Goal: Information Seeking & Learning: Learn about a topic

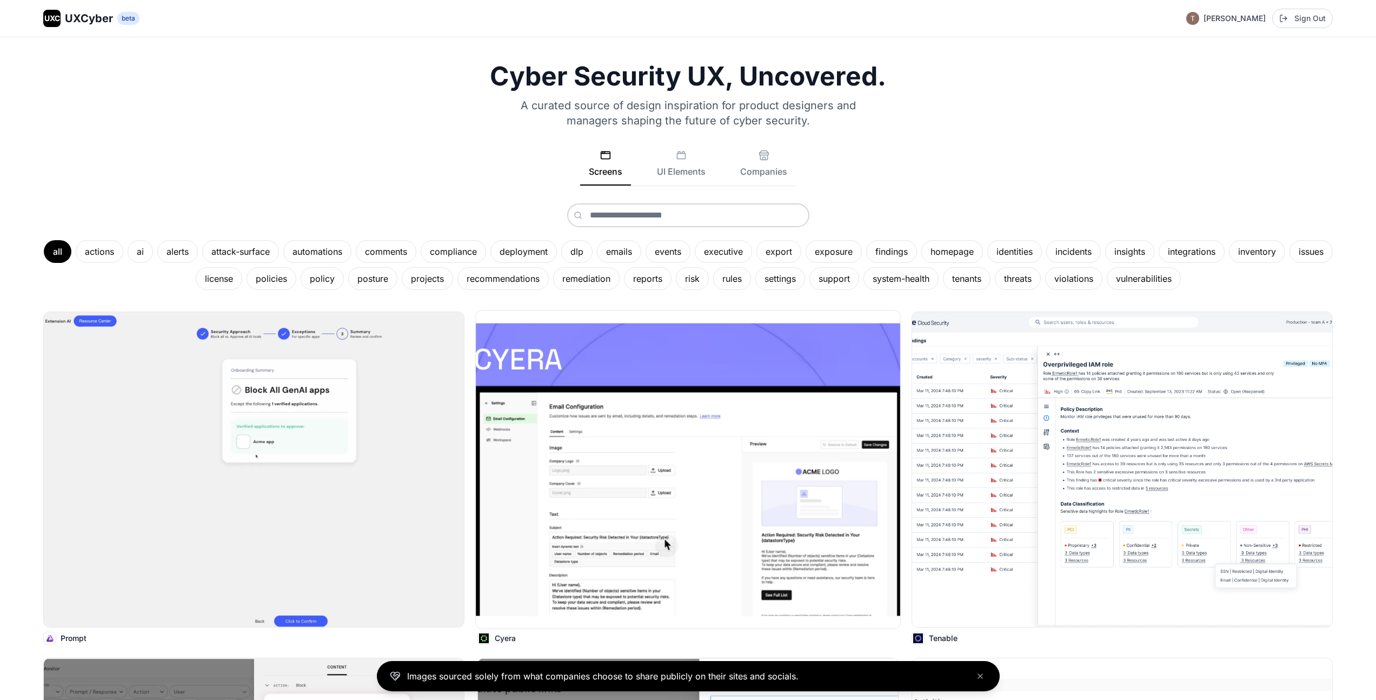
click at [626, 495] on img at bounding box center [688, 469] width 425 height 318
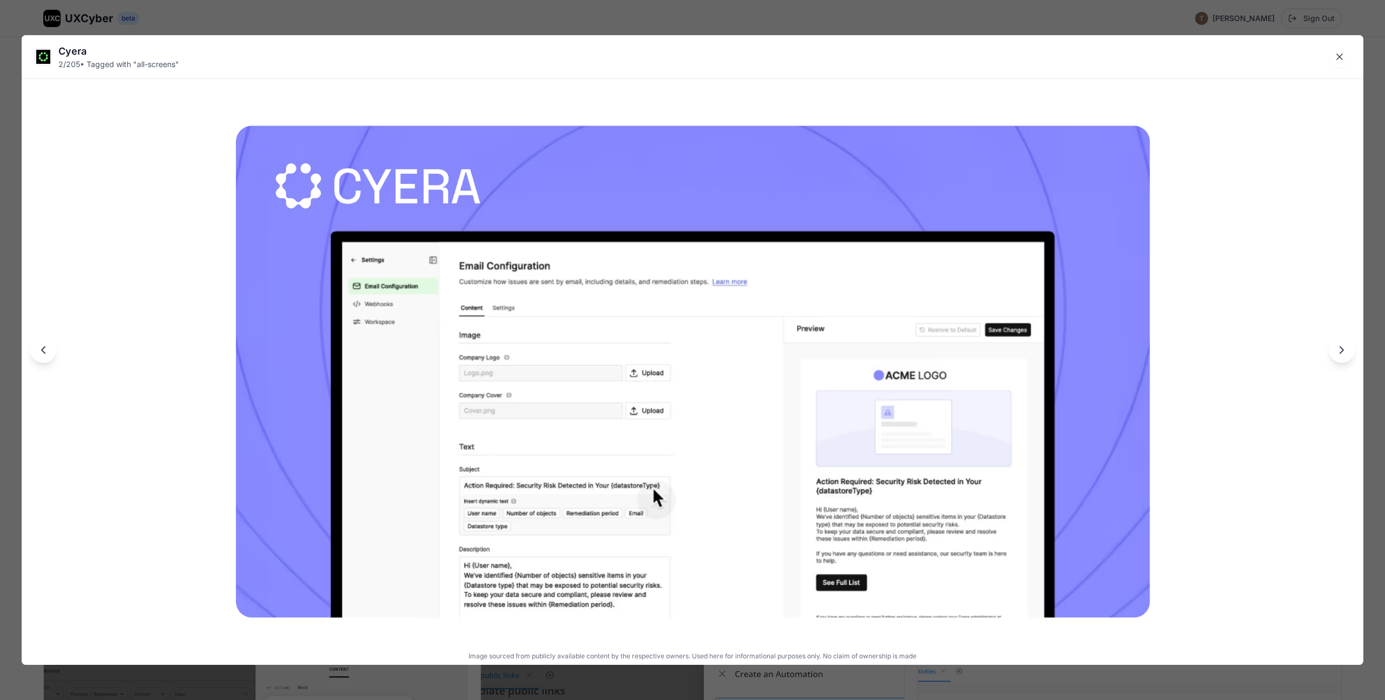
click at [1339, 353] on icon "Next image" at bounding box center [1341, 349] width 13 height 13
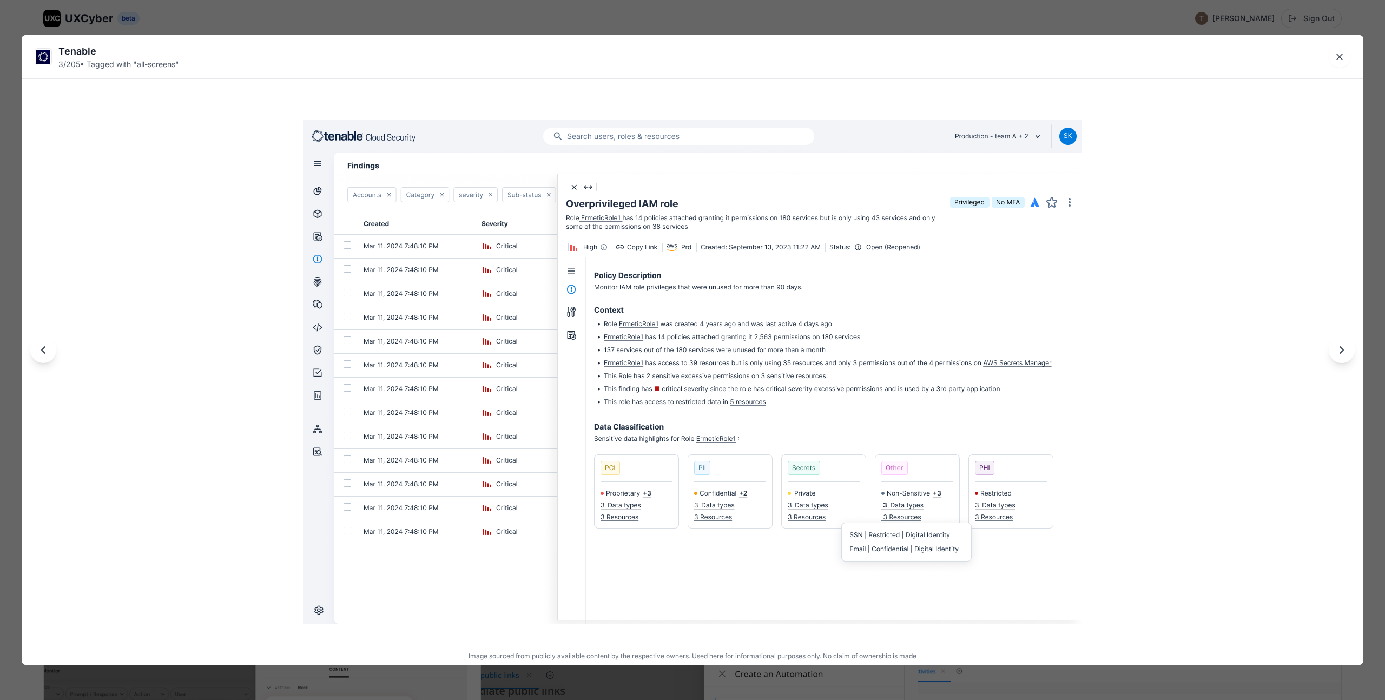
click at [39, 354] on icon "Previous image" at bounding box center [43, 349] width 13 height 13
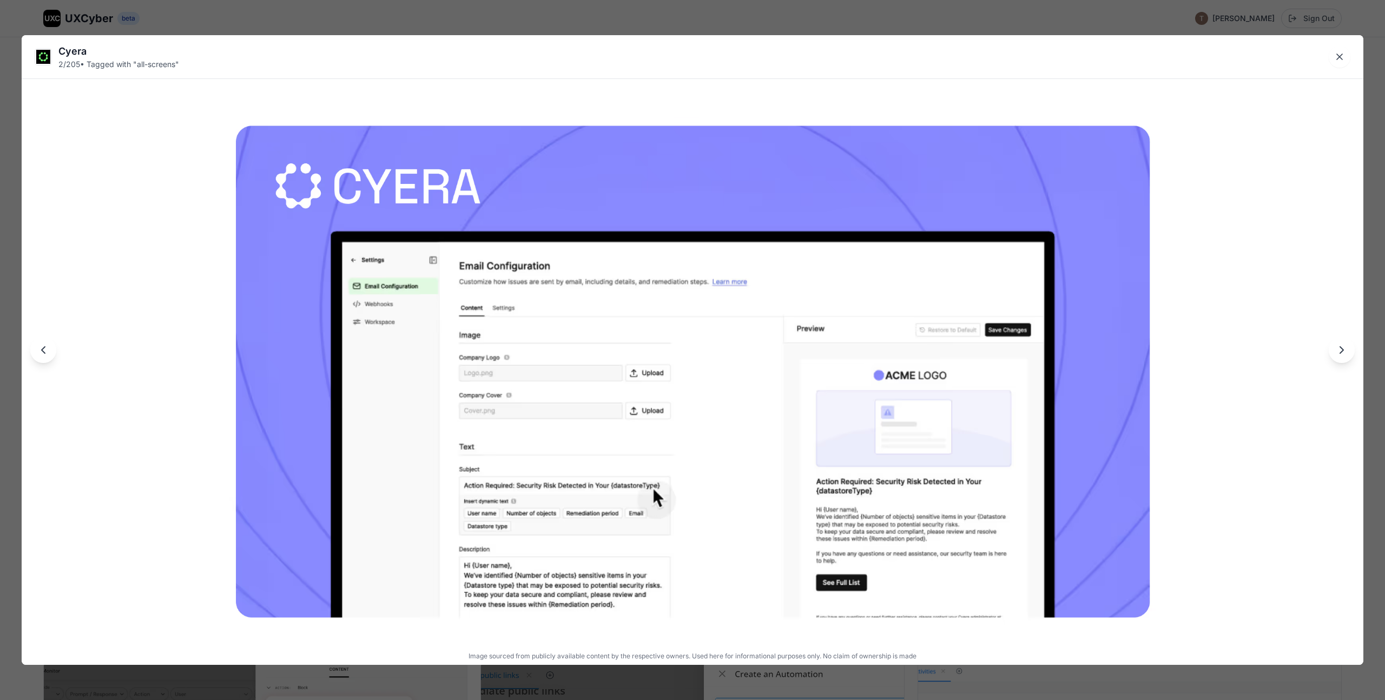
click at [72, 49] on div "Cyera" at bounding box center [118, 51] width 121 height 15
click at [1337, 348] on icon "Next image" at bounding box center [1341, 349] width 13 height 13
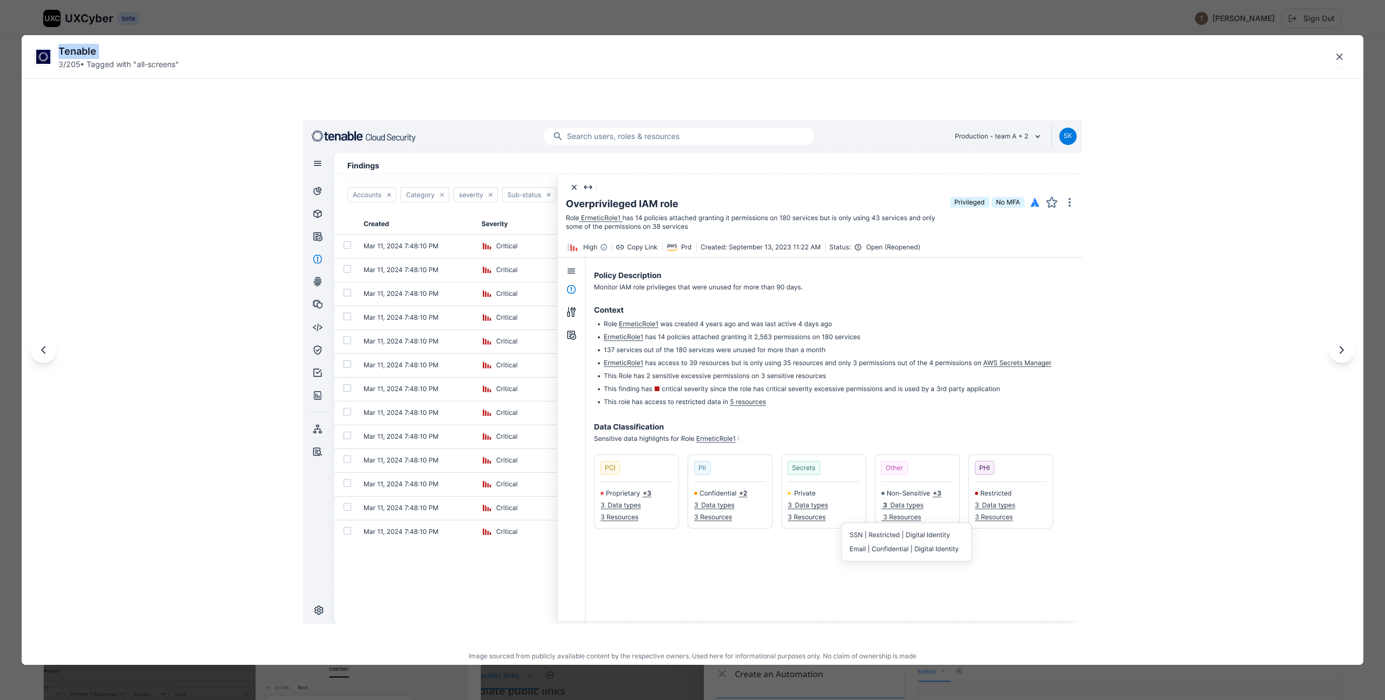
click at [1337, 348] on icon "Next image" at bounding box center [1341, 349] width 13 height 13
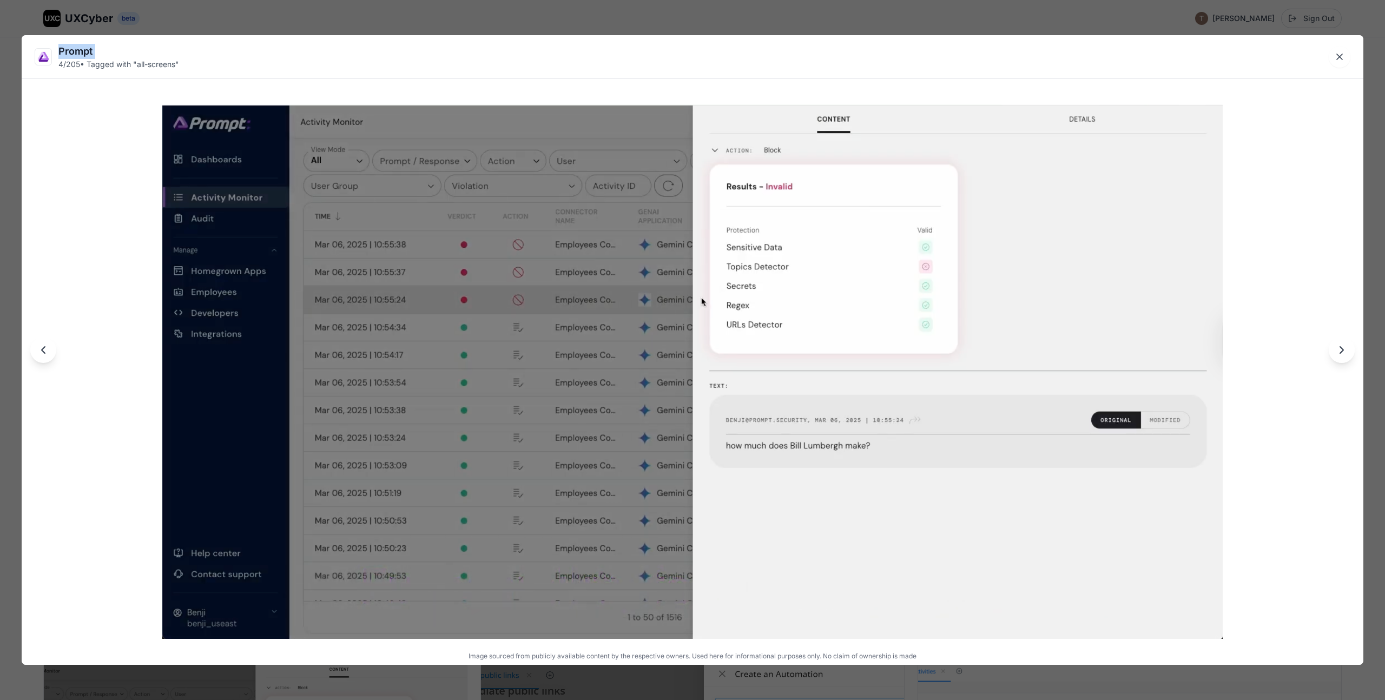
click at [44, 349] on icon "Previous image" at bounding box center [43, 349] width 13 height 13
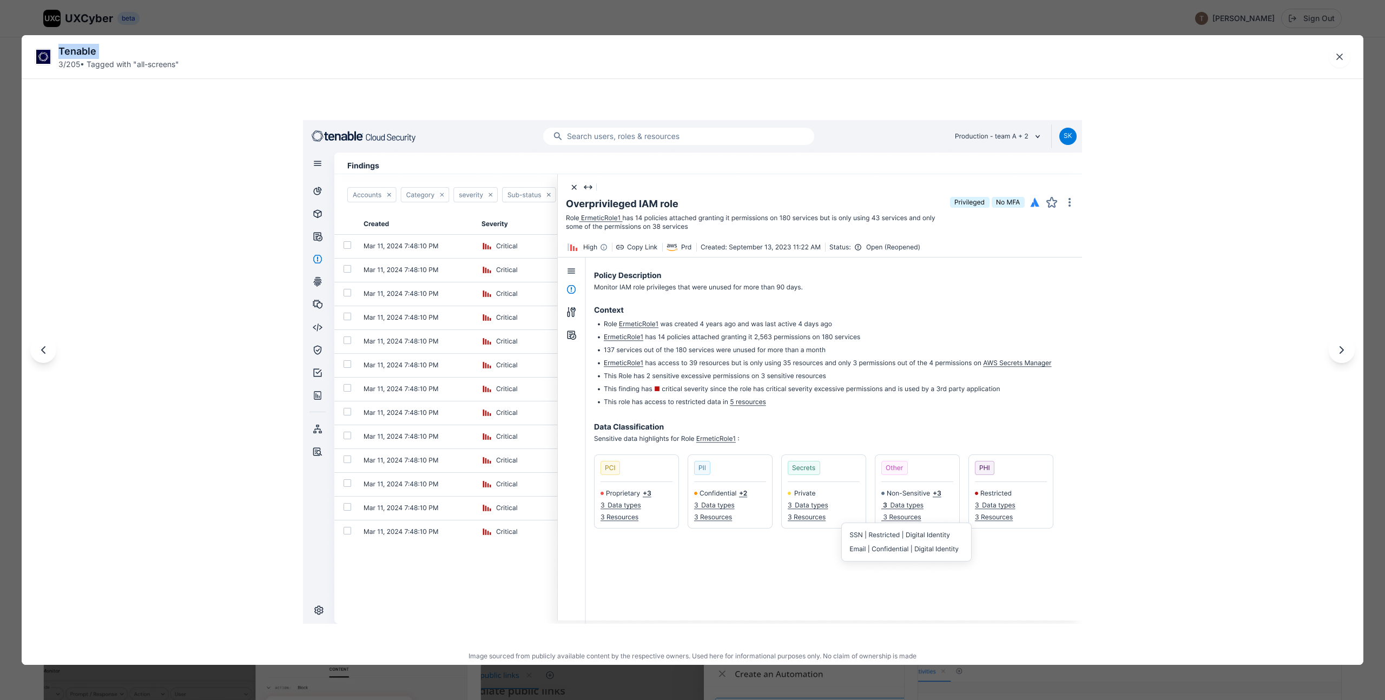
click at [44, 349] on icon "Previous image" at bounding box center [43, 349] width 13 height 13
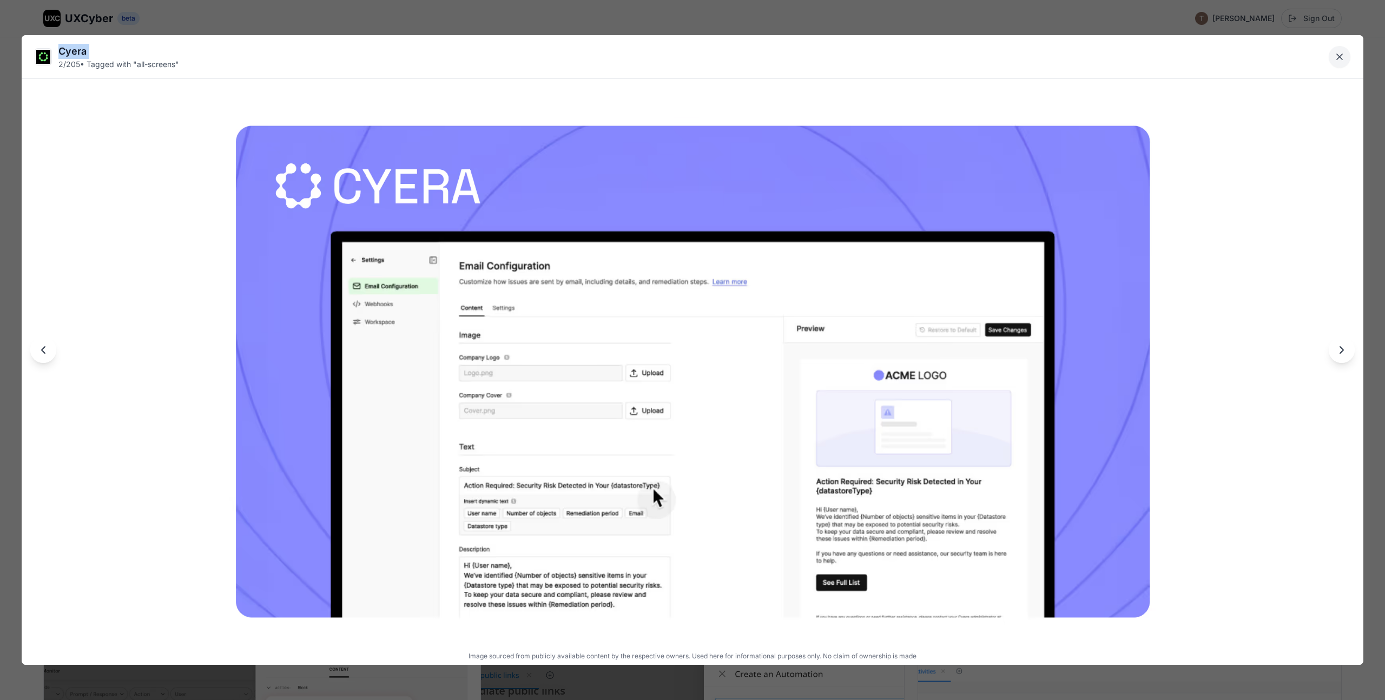
click at [1341, 55] on icon "Close lightbox" at bounding box center [1338, 56] width 5 height 5
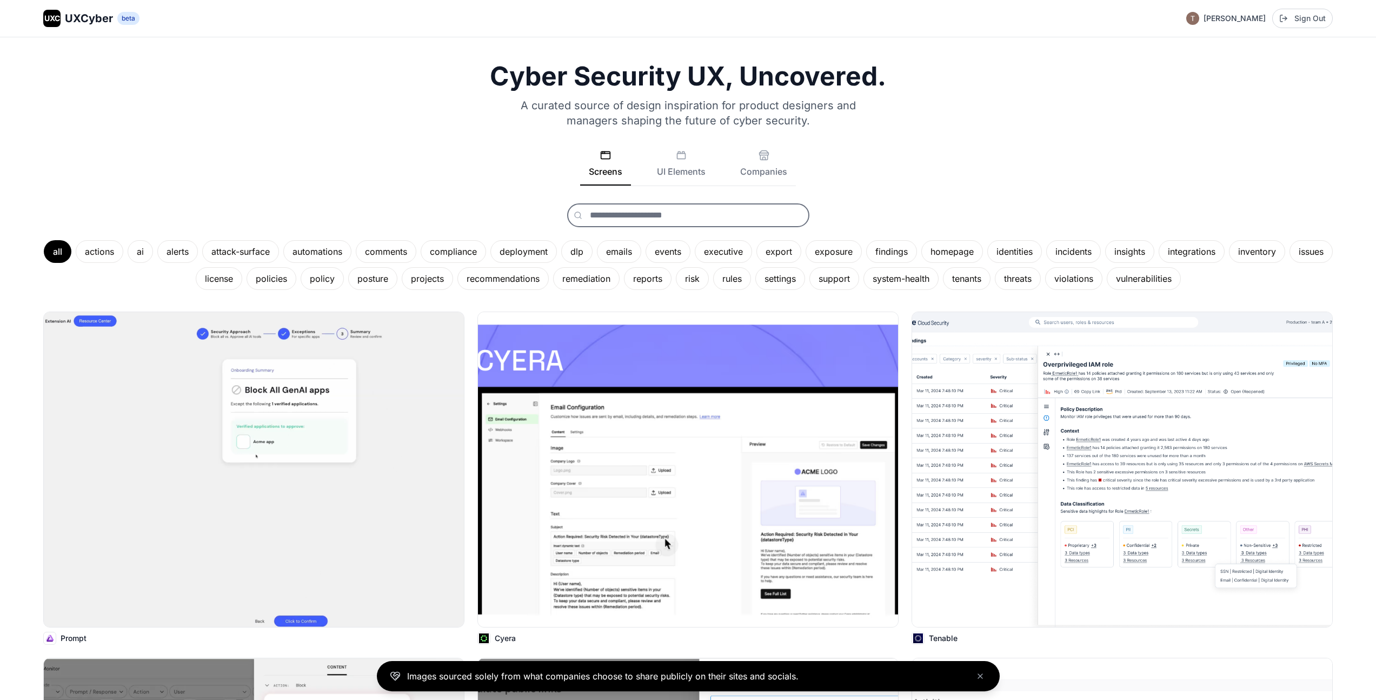
click at [643, 218] on input "text" at bounding box center [688, 215] width 242 height 24
type input "*****"
click at [579, 215] on icon at bounding box center [578, 215] width 9 height 9
click at [632, 214] on input "*****" at bounding box center [688, 215] width 242 height 24
click at [764, 157] on icon at bounding box center [764, 155] width 11 height 11
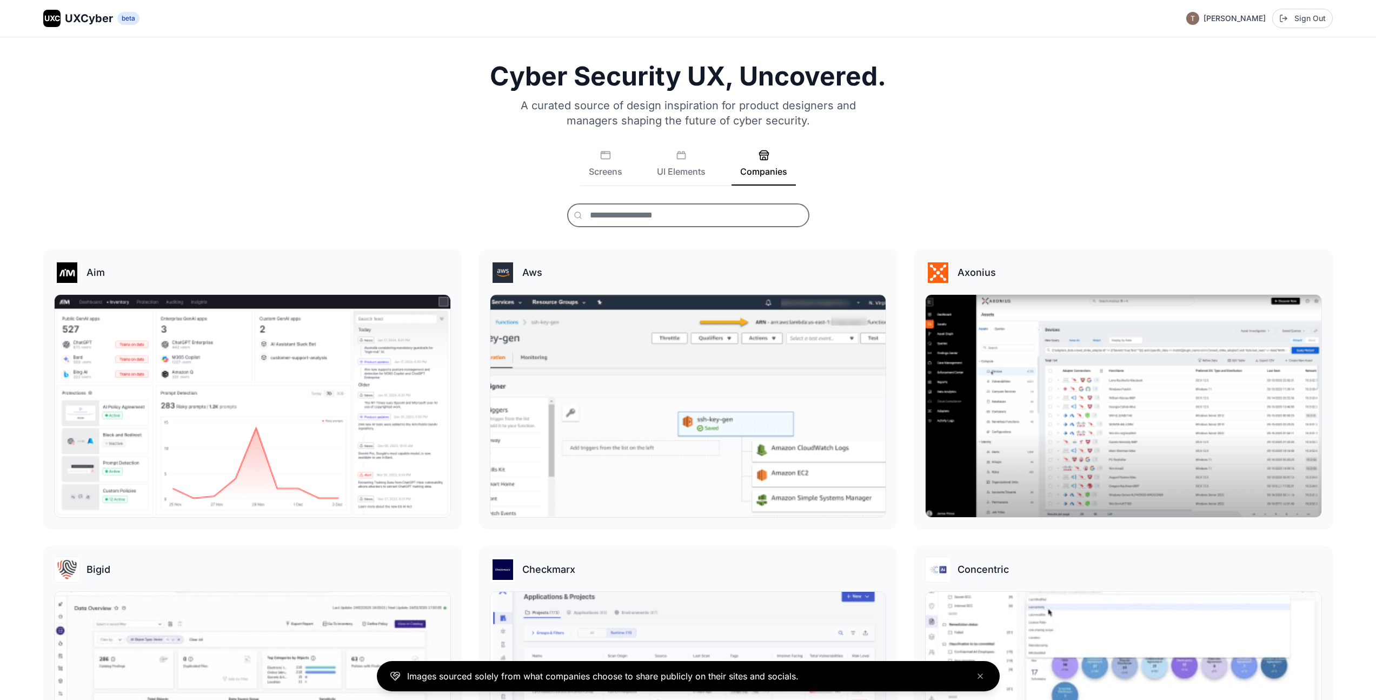
click at [673, 217] on input "text" at bounding box center [688, 215] width 242 height 24
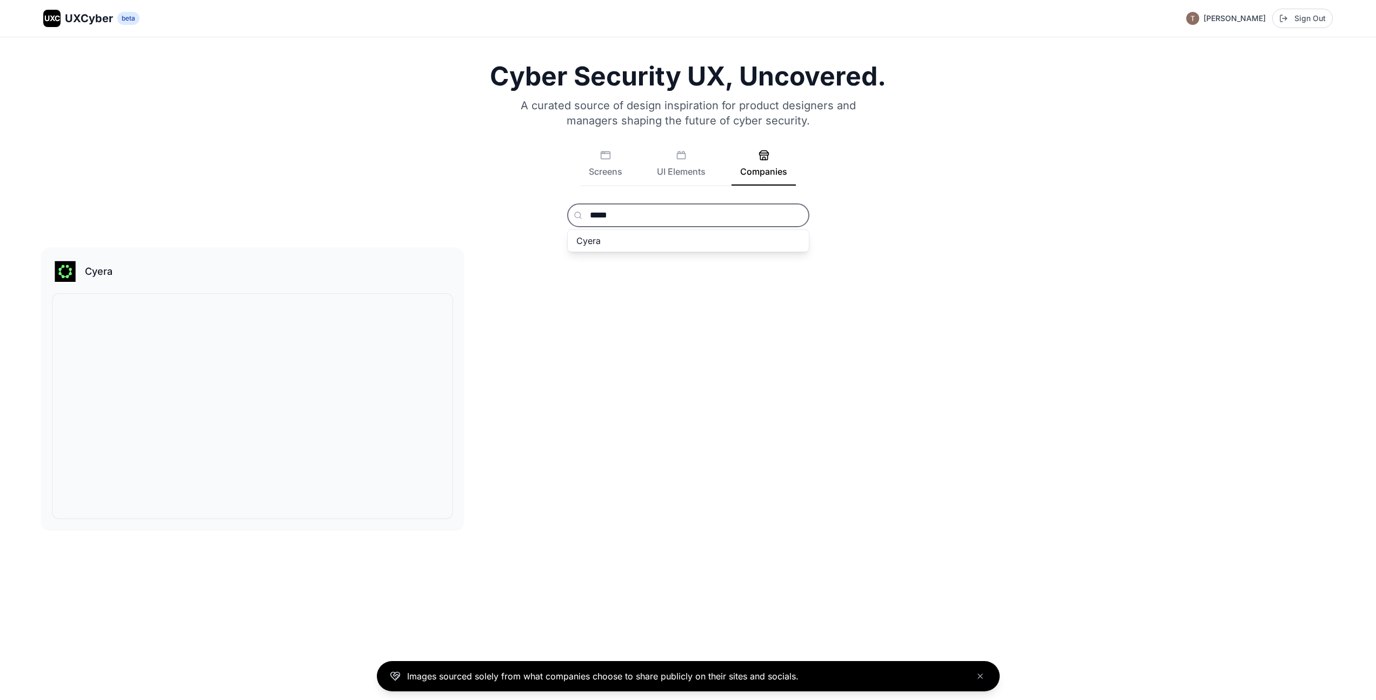
type input "*****"
click at [287, 366] on img at bounding box center [252, 406] width 400 height 224
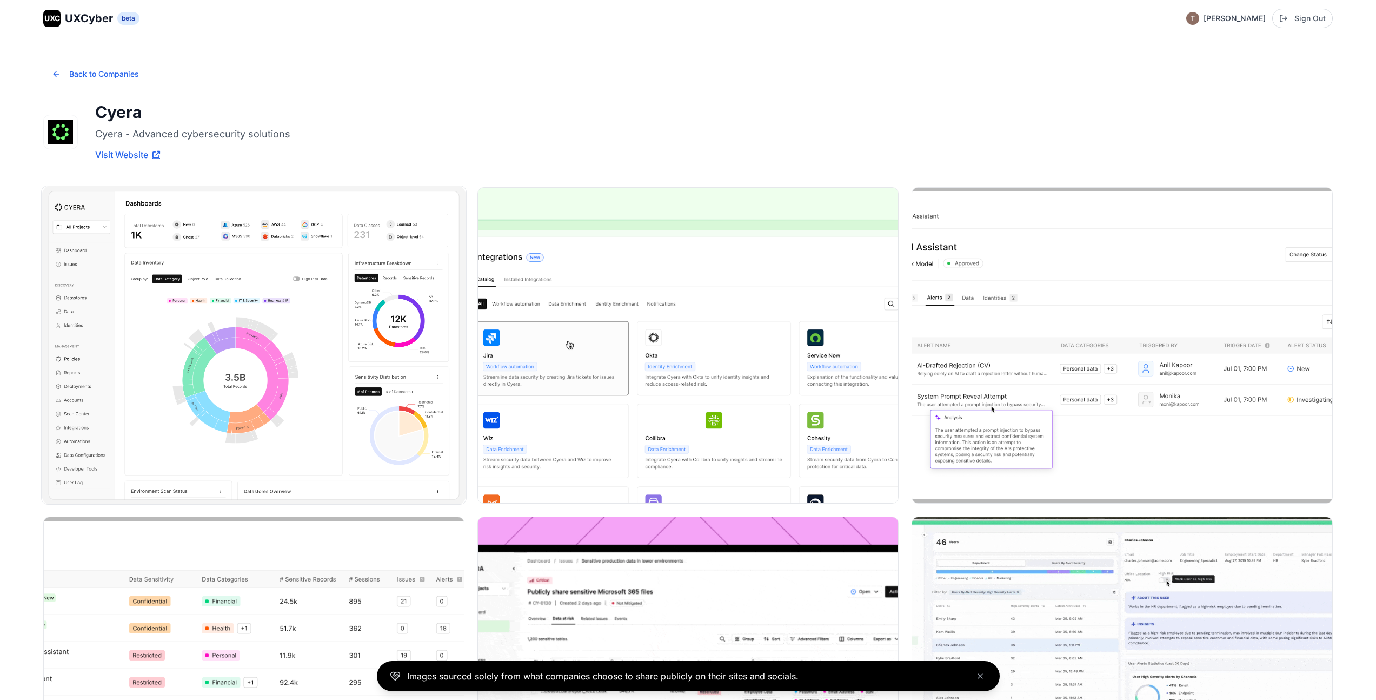
click at [277, 312] on img at bounding box center [254, 345] width 425 height 318
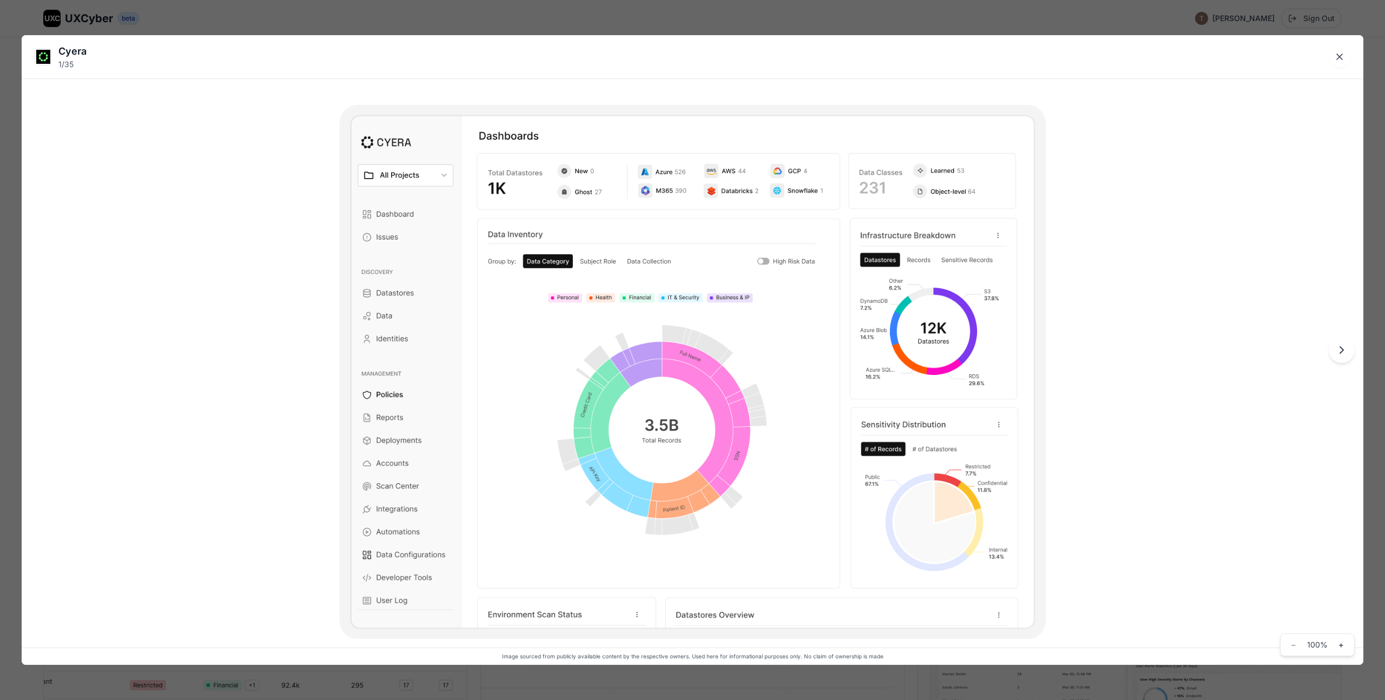
click at [727, 23] on div "Cyera 1 / 35 Image sourced from publicly available content by the respective ow…" at bounding box center [692, 350] width 1385 height 700
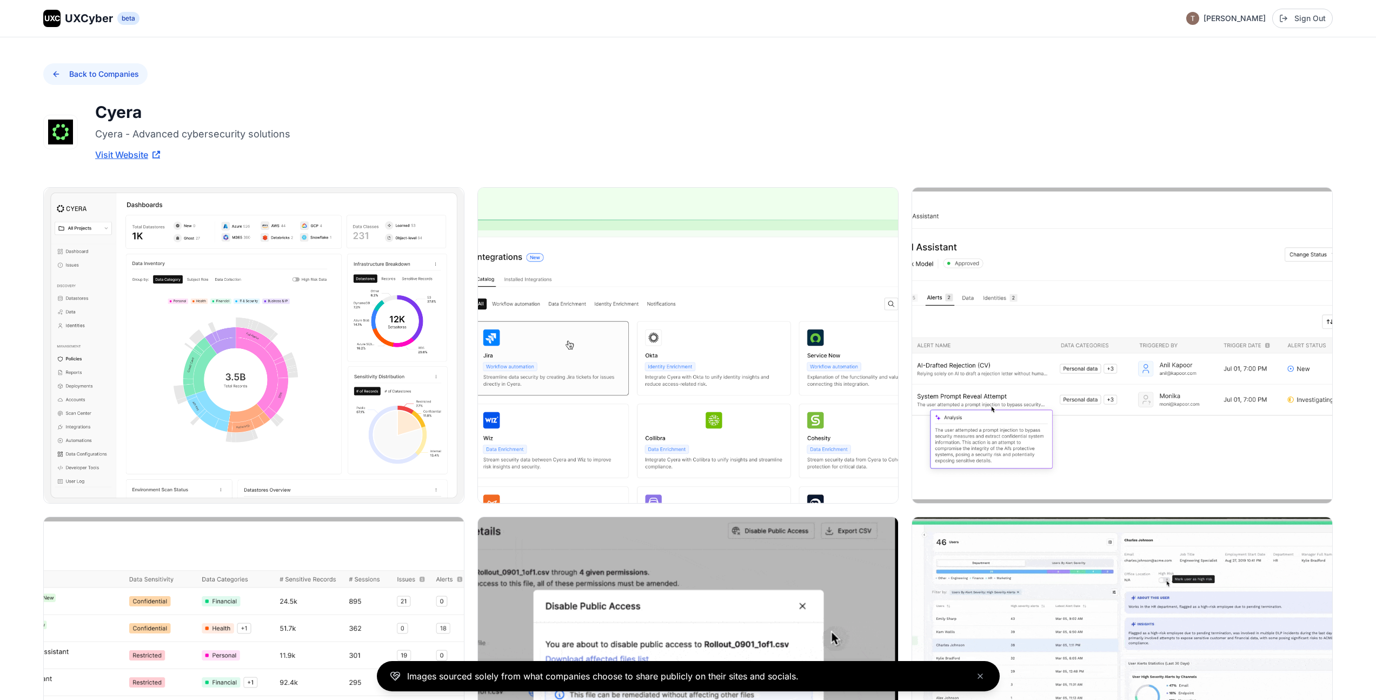
click at [52, 75] on button "Back to Companies" at bounding box center [95, 74] width 104 height 22
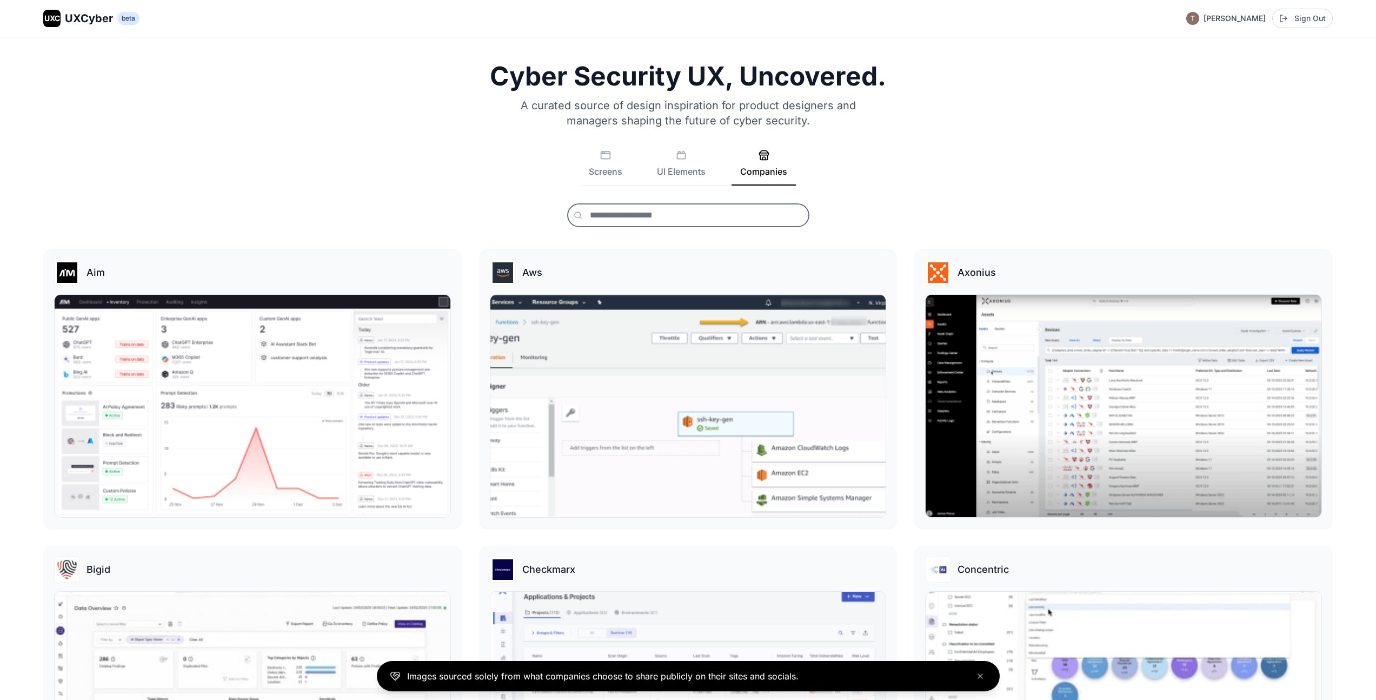
click at [623, 221] on input "text" at bounding box center [688, 215] width 242 height 24
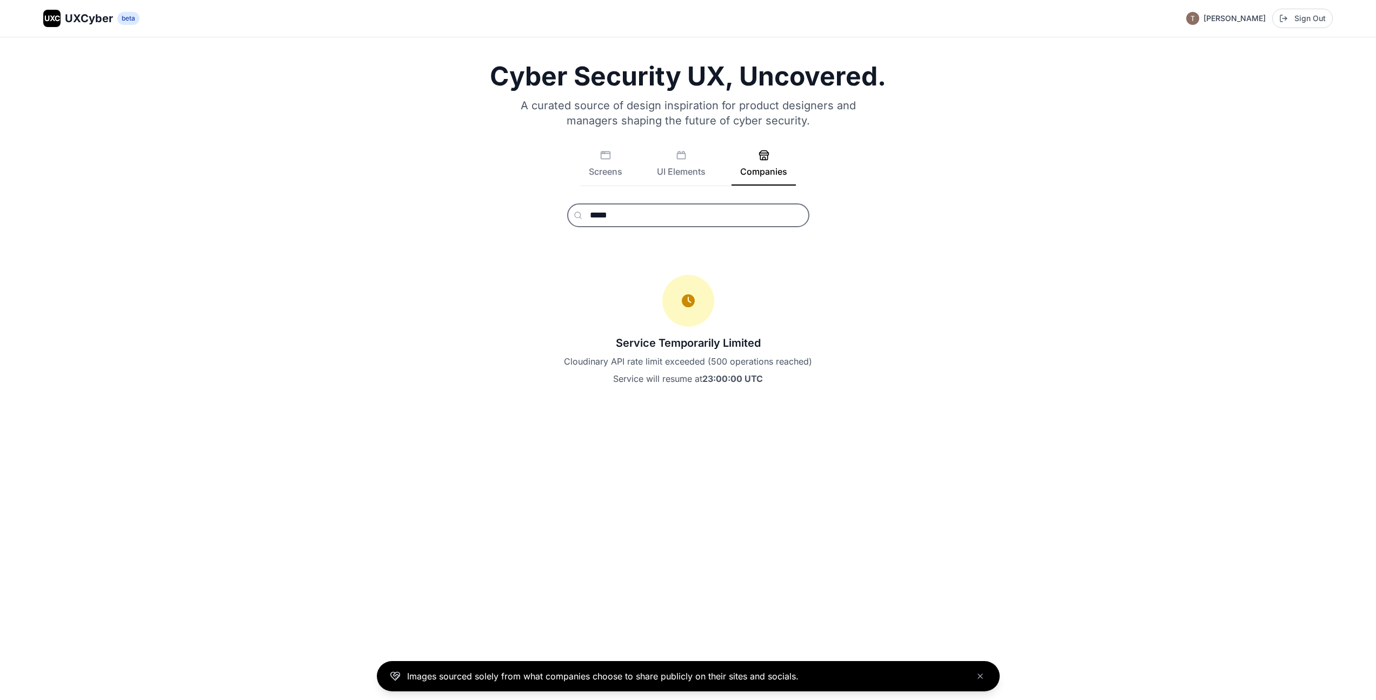
type input "*****"
click at [679, 165] on button "UI Elements" at bounding box center [681, 168] width 66 height 36
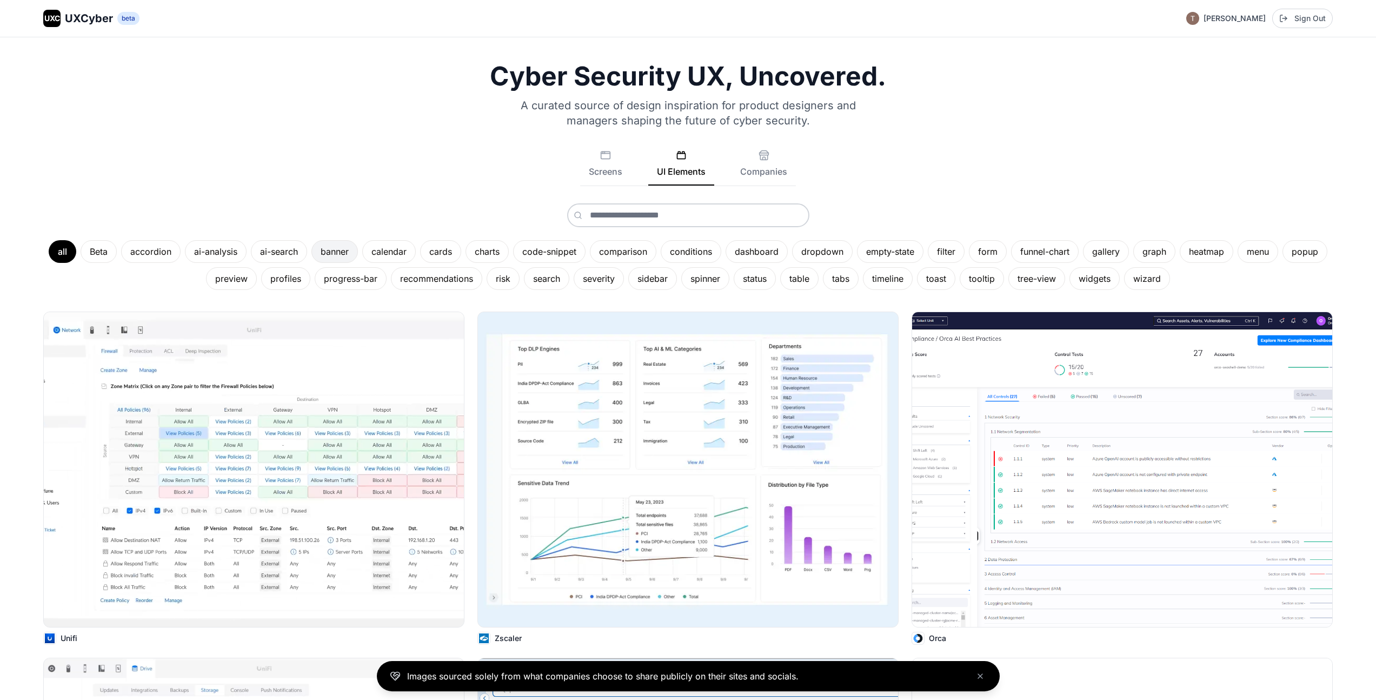
click at [330, 246] on div "banner" at bounding box center [335, 251] width 47 height 23
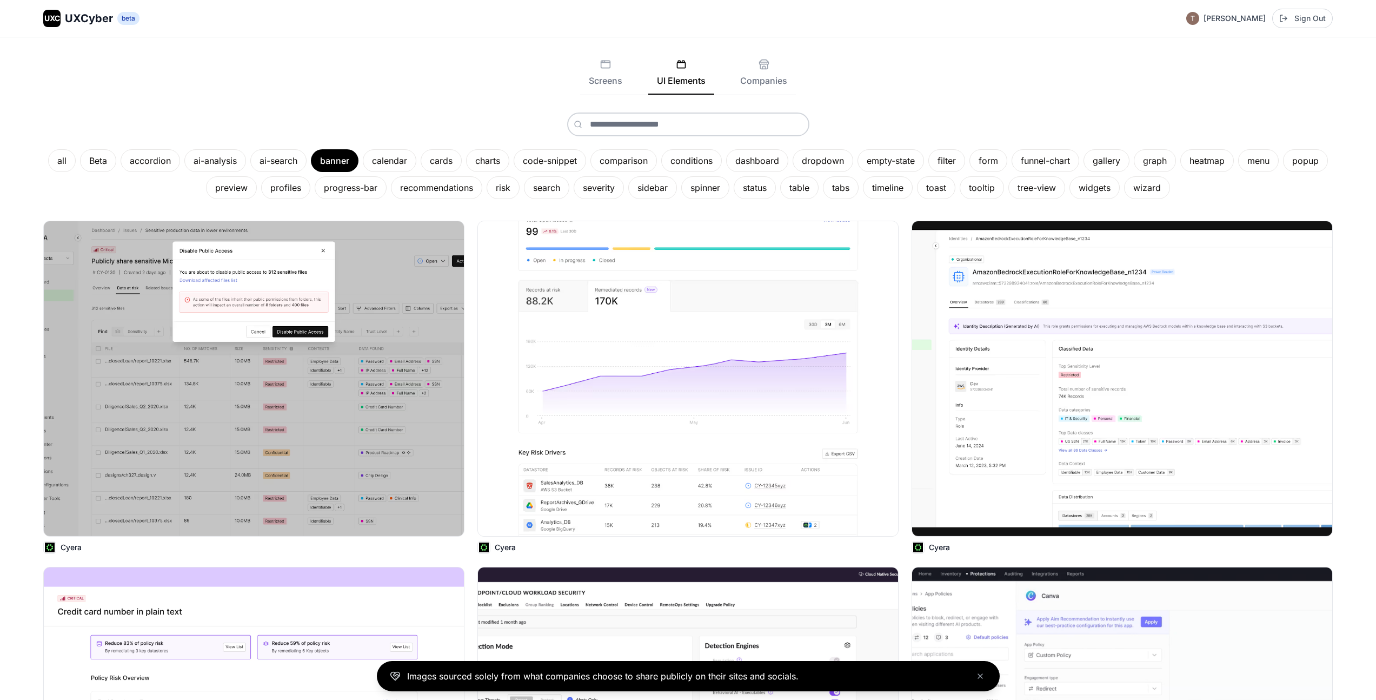
scroll to position [108, 0]
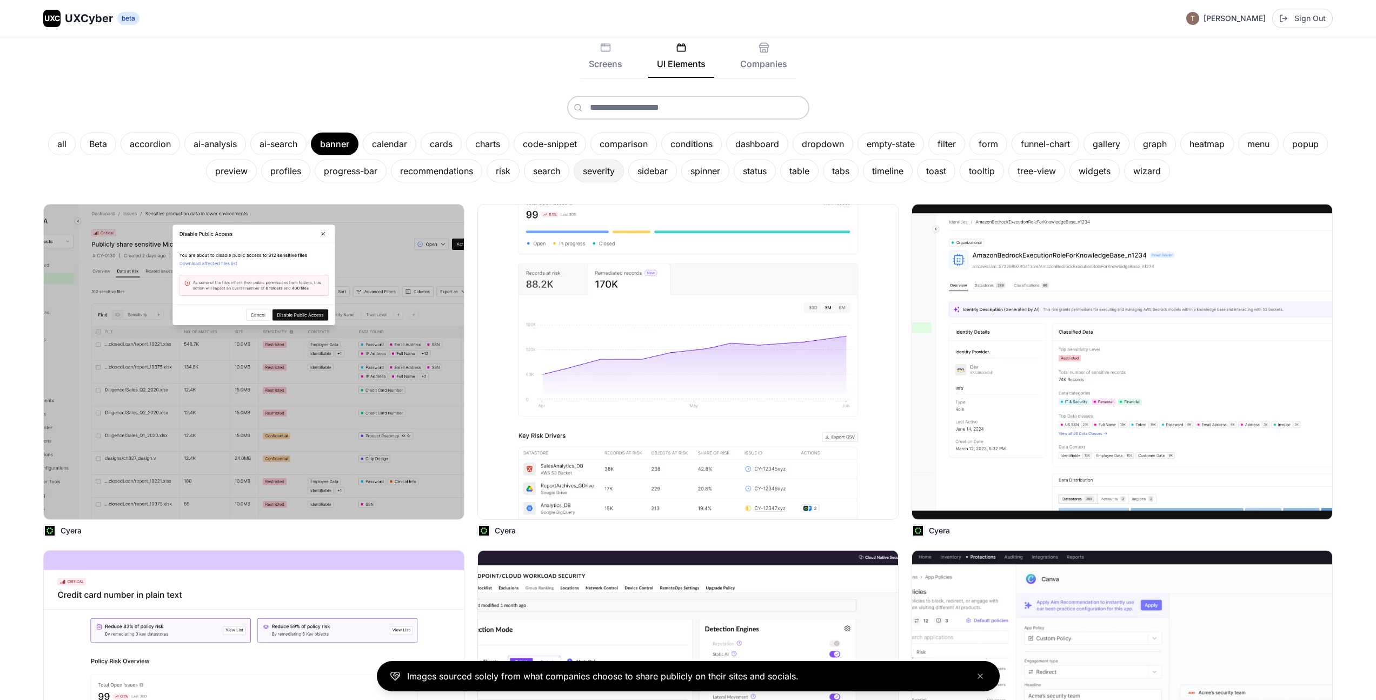
click at [589, 172] on div "severity" at bounding box center [599, 171] width 50 height 23
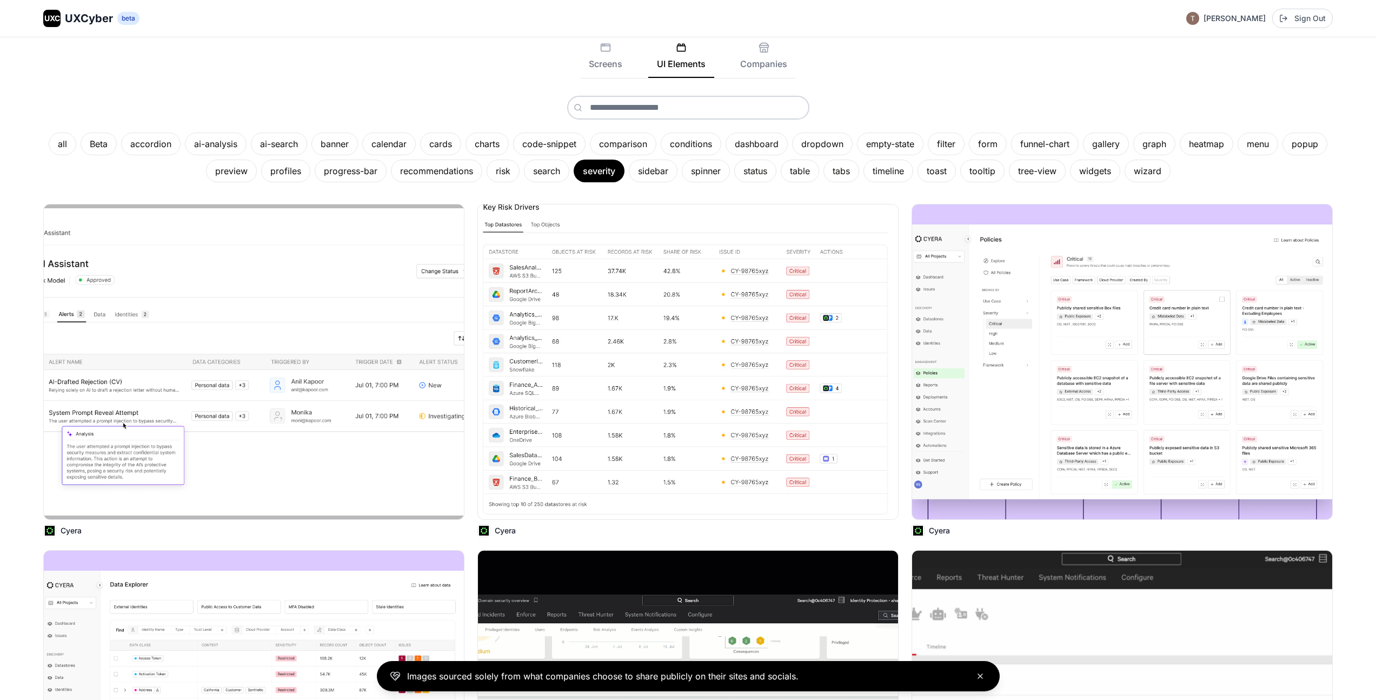
click at [980, 674] on icon "Close banner" at bounding box center [980, 676] width 9 height 9
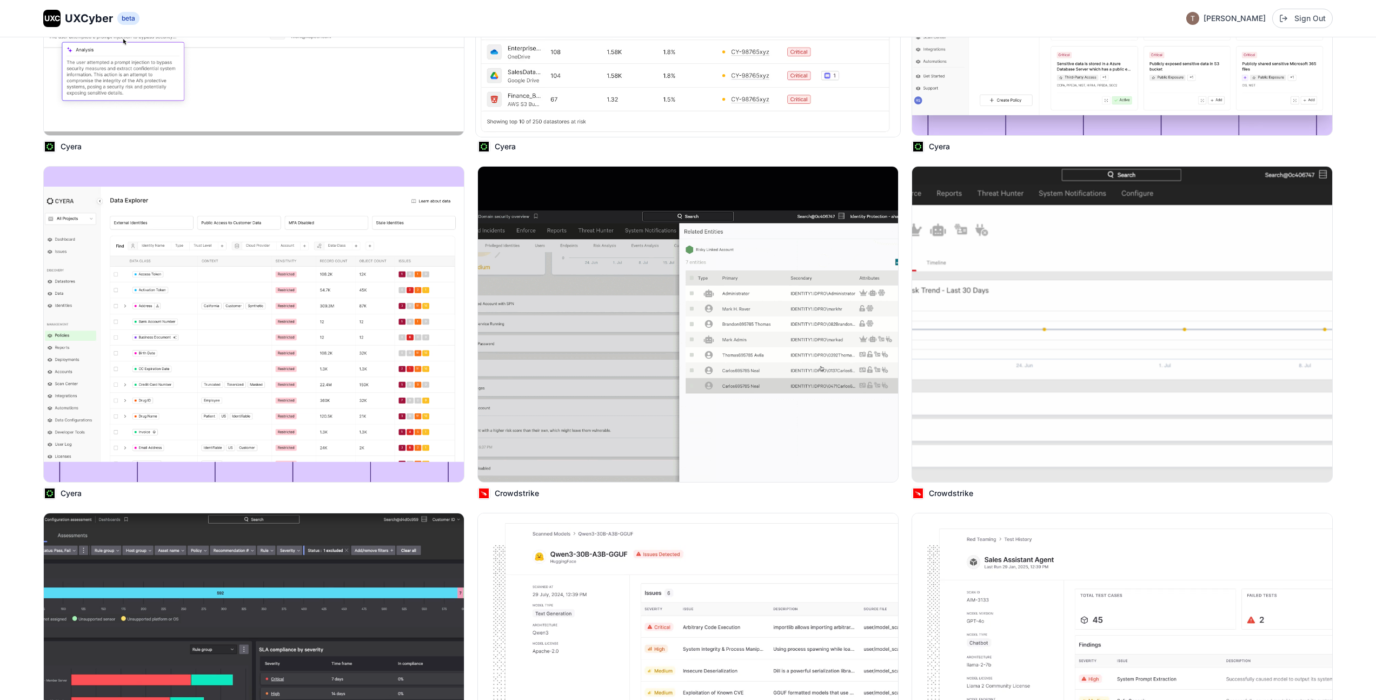
scroll to position [493, 0]
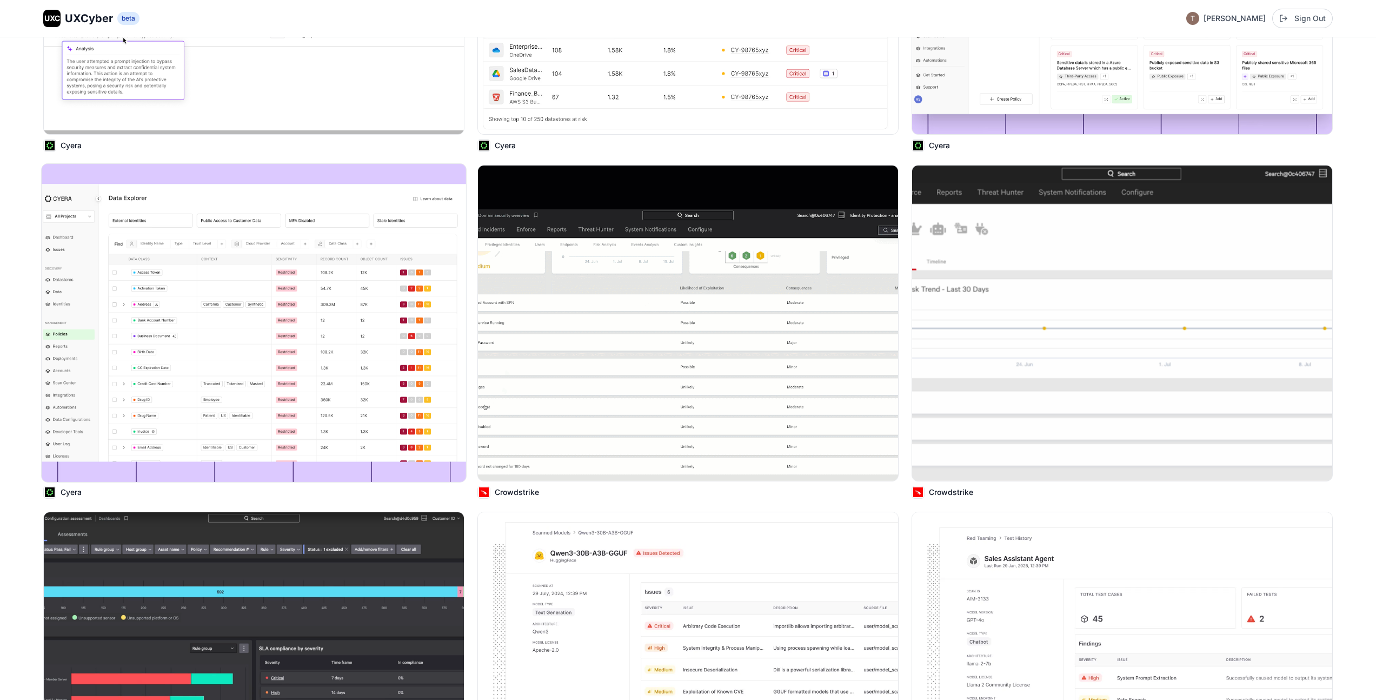
click at [246, 287] on img at bounding box center [254, 323] width 425 height 318
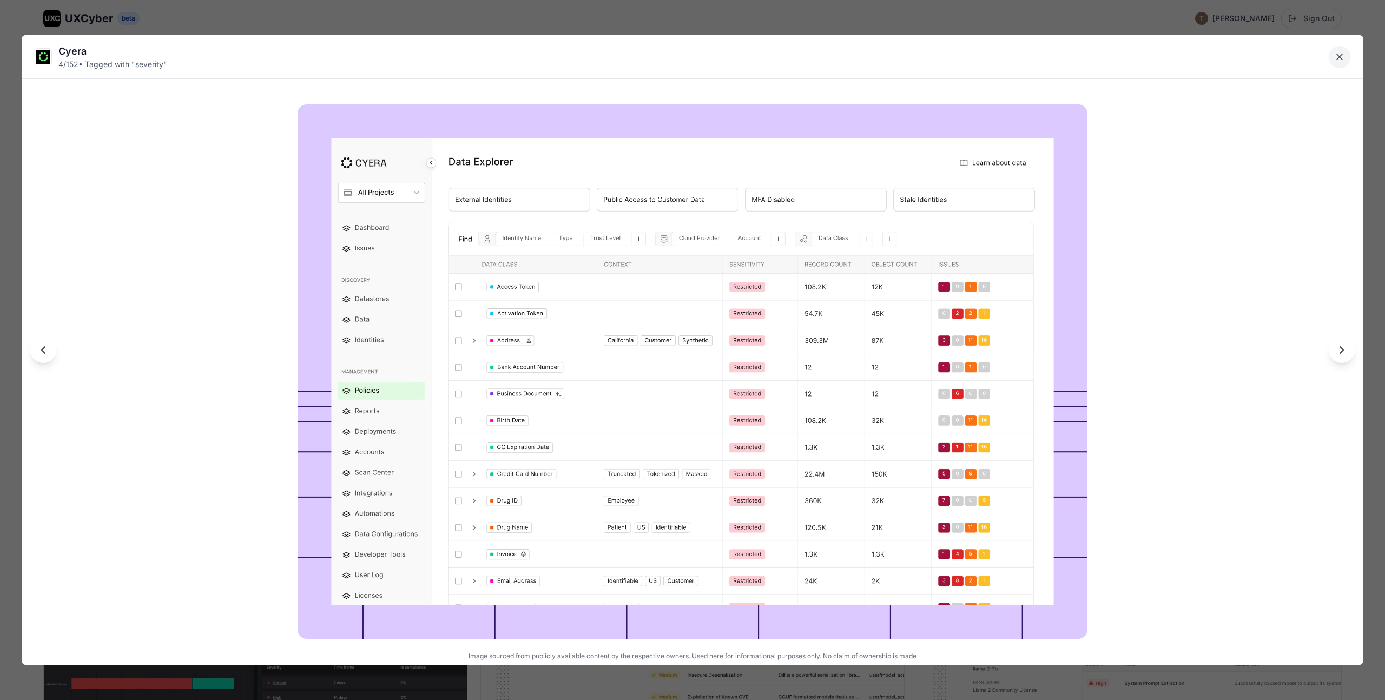
click at [1340, 58] on icon "Close lightbox" at bounding box center [1338, 56] width 5 height 5
